Goal: Communication & Community: Share content

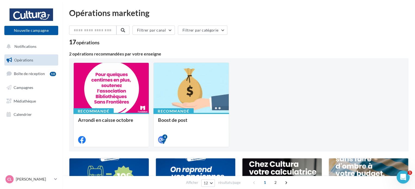
click at [31, 59] on span "Opérations" at bounding box center [23, 60] width 19 height 5
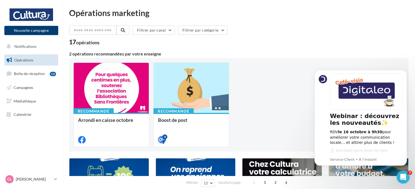
click at [44, 32] on button "Nouvelle campagne" at bounding box center [31, 30] width 54 height 9
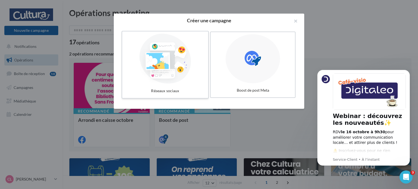
click at [180, 56] on div at bounding box center [165, 59] width 82 height 50
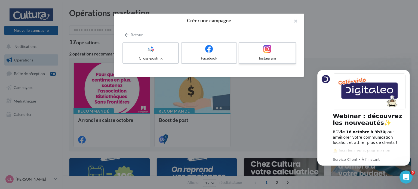
click at [266, 59] on div "Instagram" at bounding box center [267, 57] width 52 height 5
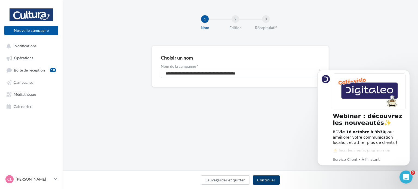
click at [263, 181] on button "Continuer" at bounding box center [266, 179] width 27 height 9
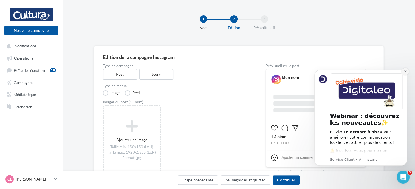
click at [404, 72] on icon "Dismiss notification" at bounding box center [405, 71] width 3 height 3
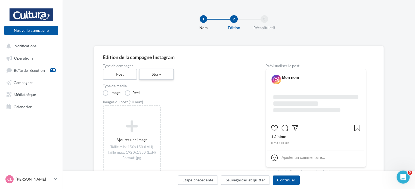
click at [166, 75] on label "Story" at bounding box center [156, 74] width 35 height 11
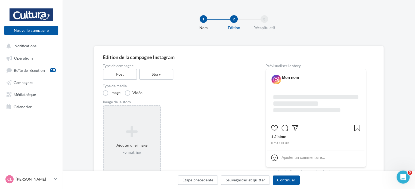
click at [128, 136] on icon at bounding box center [132, 131] width 52 height 13
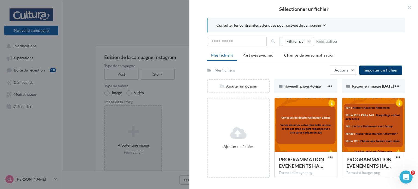
click at [364, 69] on button "Importer un fichier" at bounding box center [380, 70] width 43 height 9
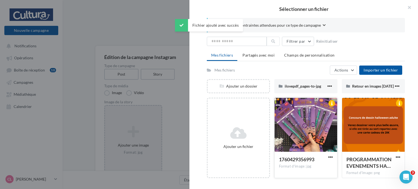
click at [302, 116] on div at bounding box center [305, 125] width 63 height 54
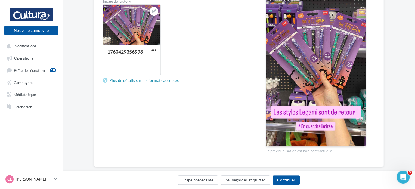
scroll to position [111, 0]
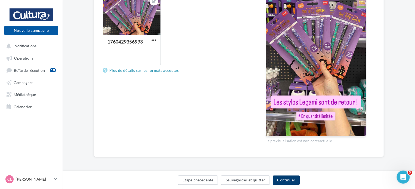
click at [285, 179] on button "Continuer" at bounding box center [286, 179] width 27 height 9
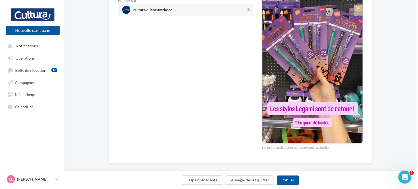
scroll to position [105, 0]
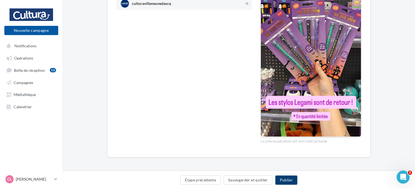
click at [290, 180] on button "Publier" at bounding box center [286, 179] width 22 height 9
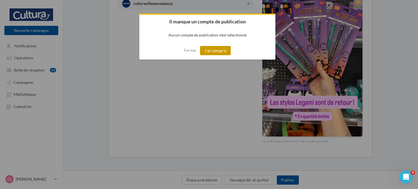
click at [215, 54] on button "J'ai compris" at bounding box center [215, 50] width 31 height 9
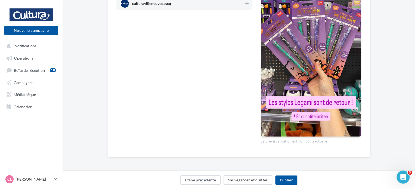
click at [217, 7] on span "culturavilleneuvedascq" at bounding box center [182, 3] width 123 height 8
click at [290, 178] on button "Publier" at bounding box center [286, 179] width 22 height 9
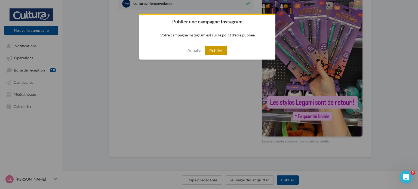
click at [222, 55] on button "Publier" at bounding box center [216, 50] width 22 height 9
